Goal: Information Seeking & Learning: Learn about a topic

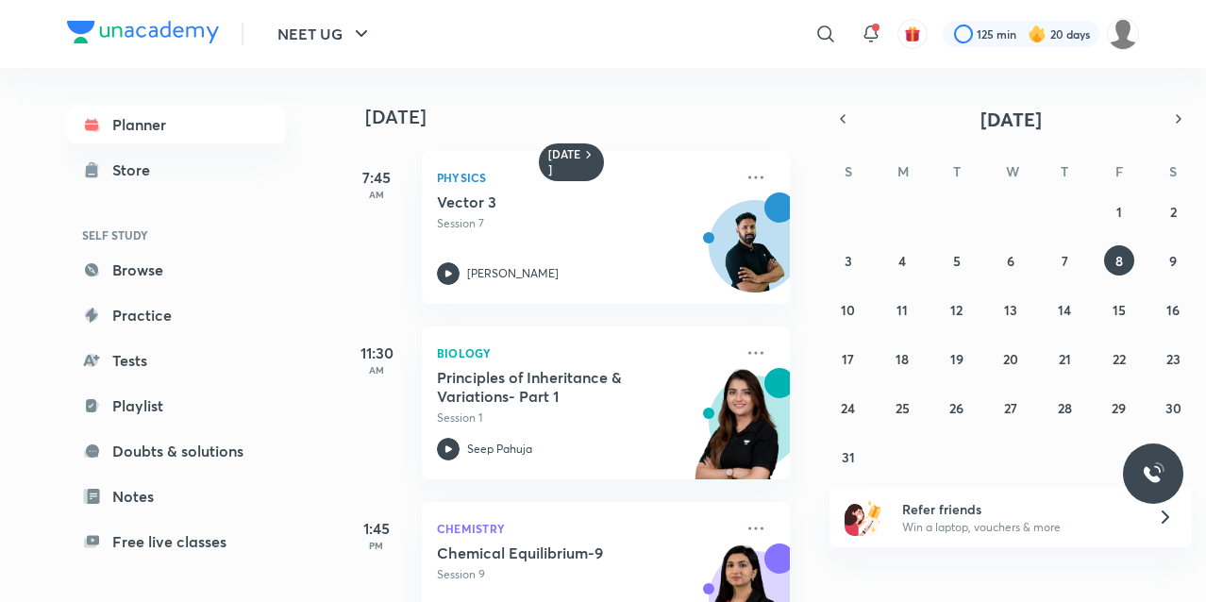
scroll to position [82, 0]
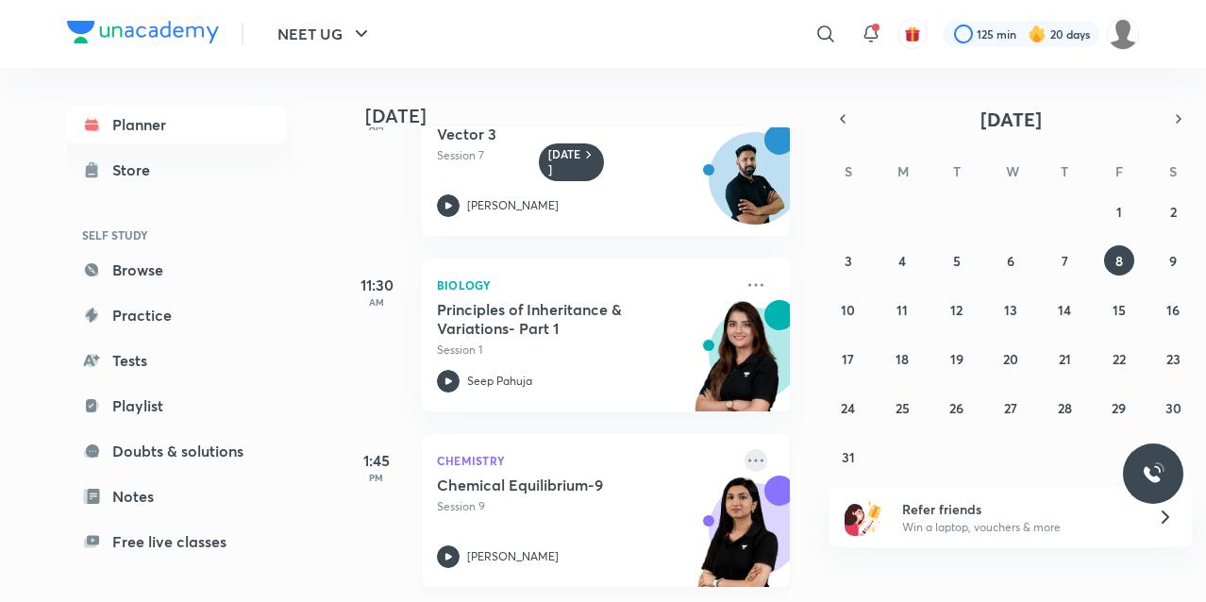
click at [745, 449] on icon at bounding box center [756, 460] width 23 height 23
click at [723, 412] on div "1:45 PM Chemistry Chemical Equilibrium-9 Session 9 [PERSON_NAME]" at bounding box center [564, 500] width 451 height 176
click at [745, 449] on icon at bounding box center [756, 460] width 23 height 23
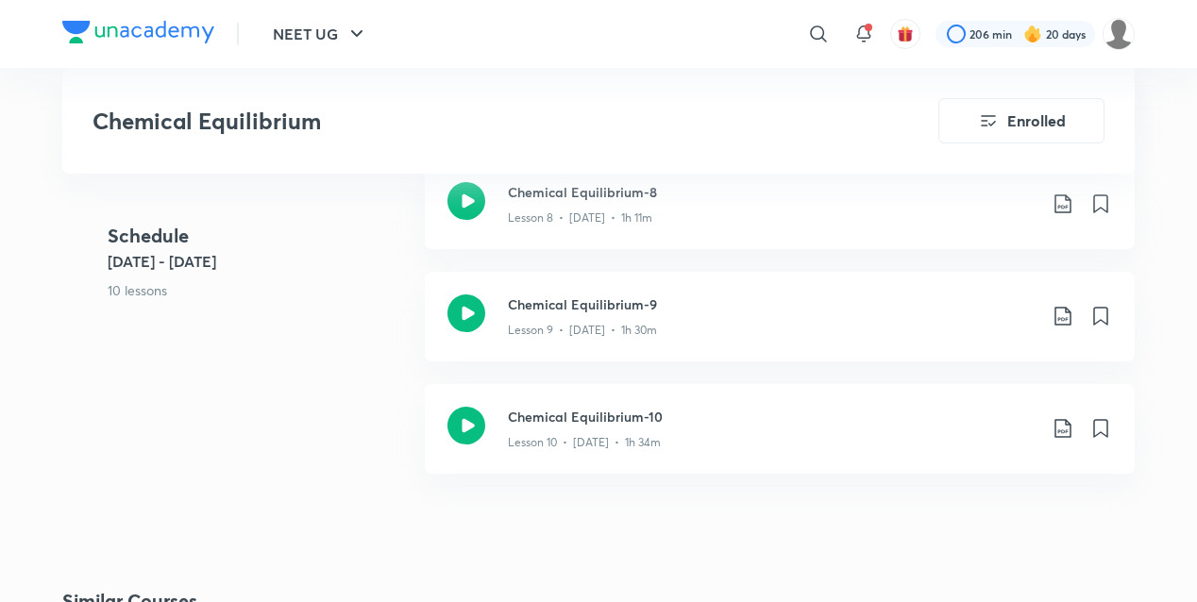
scroll to position [1889, 0]
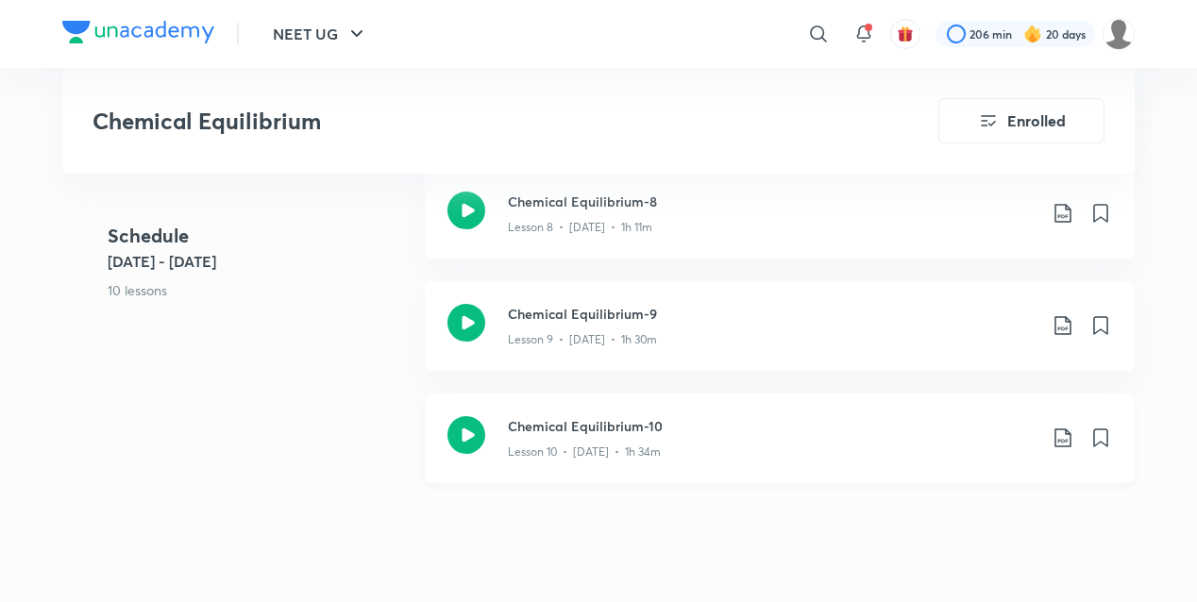
click at [457, 430] on icon at bounding box center [466, 435] width 38 height 38
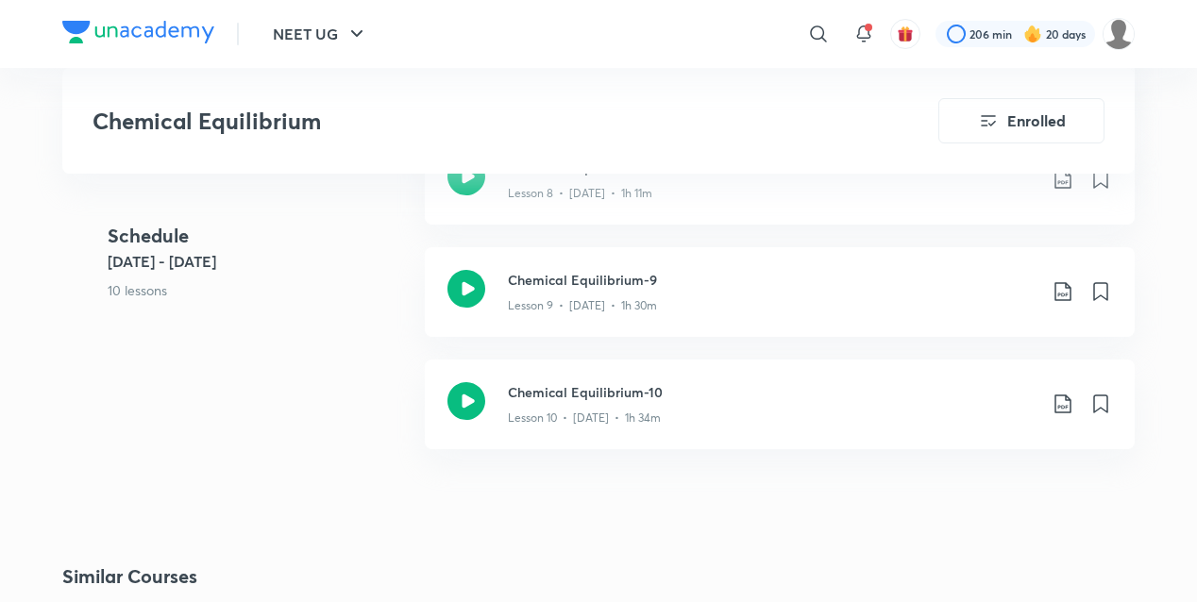
scroll to position [1920, 0]
click at [470, 409] on icon at bounding box center [466, 404] width 38 height 38
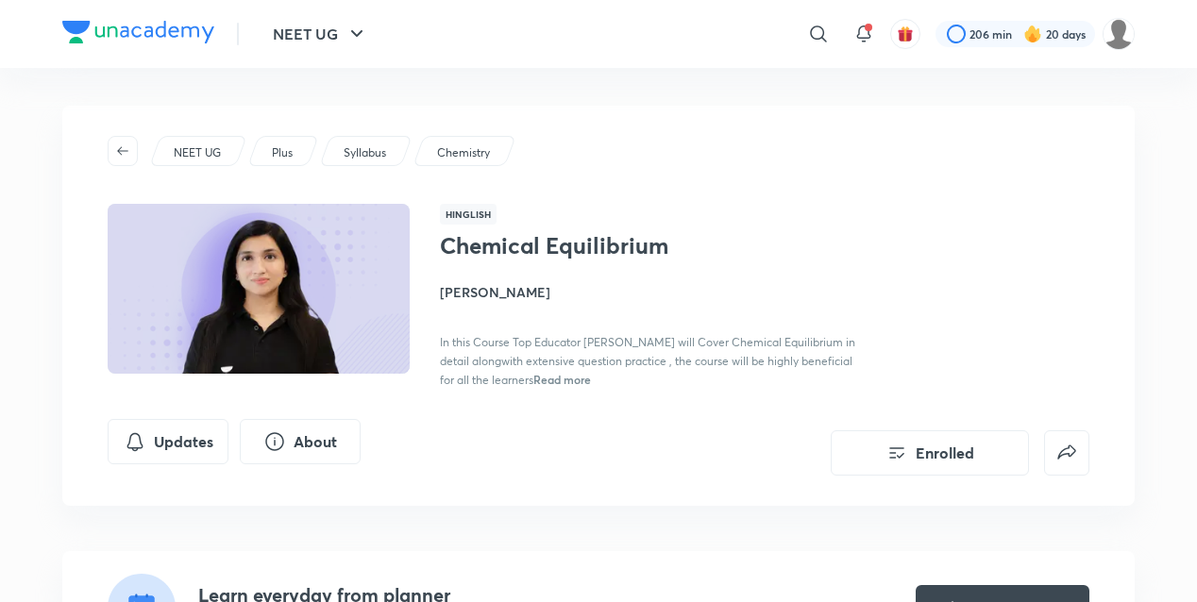
click at [272, 307] on img at bounding box center [259, 289] width 308 height 174
click at [317, 438] on button "About" at bounding box center [300, 439] width 121 height 45
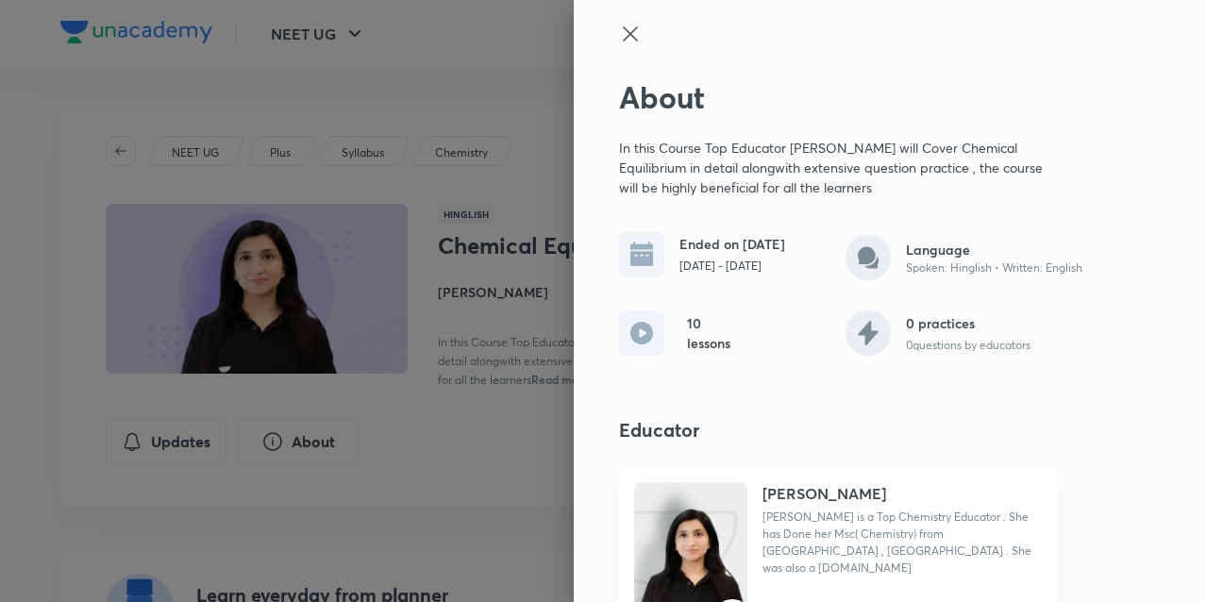
click at [619, 39] on icon at bounding box center [630, 34] width 23 height 23
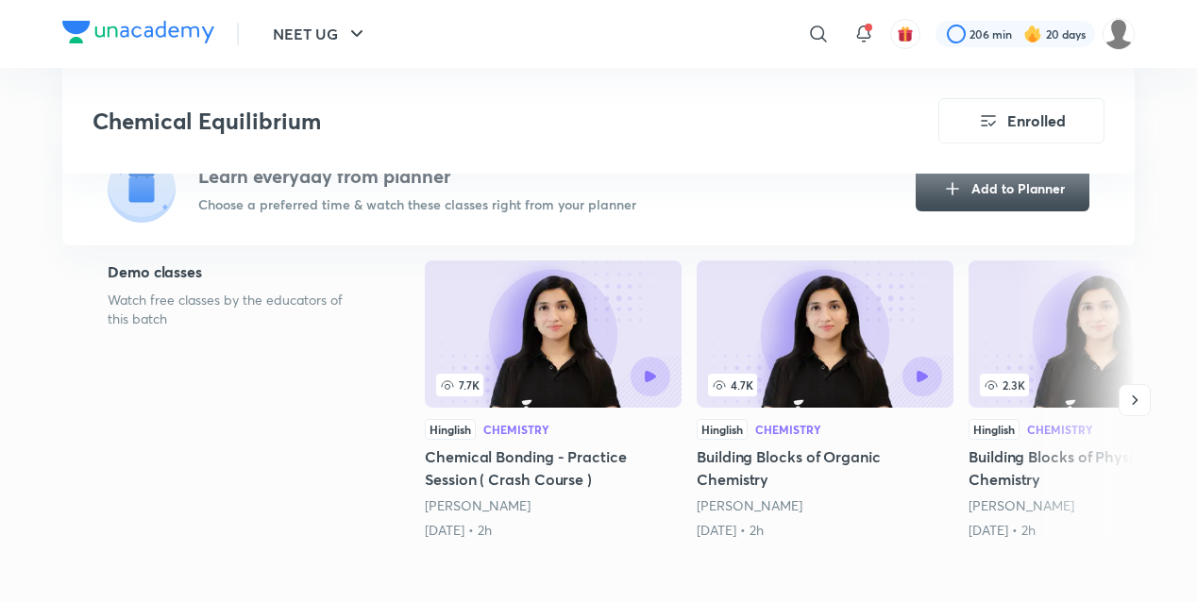
scroll to position [418, 0]
click at [489, 503] on link "[PERSON_NAME]" at bounding box center [478, 506] width 106 height 18
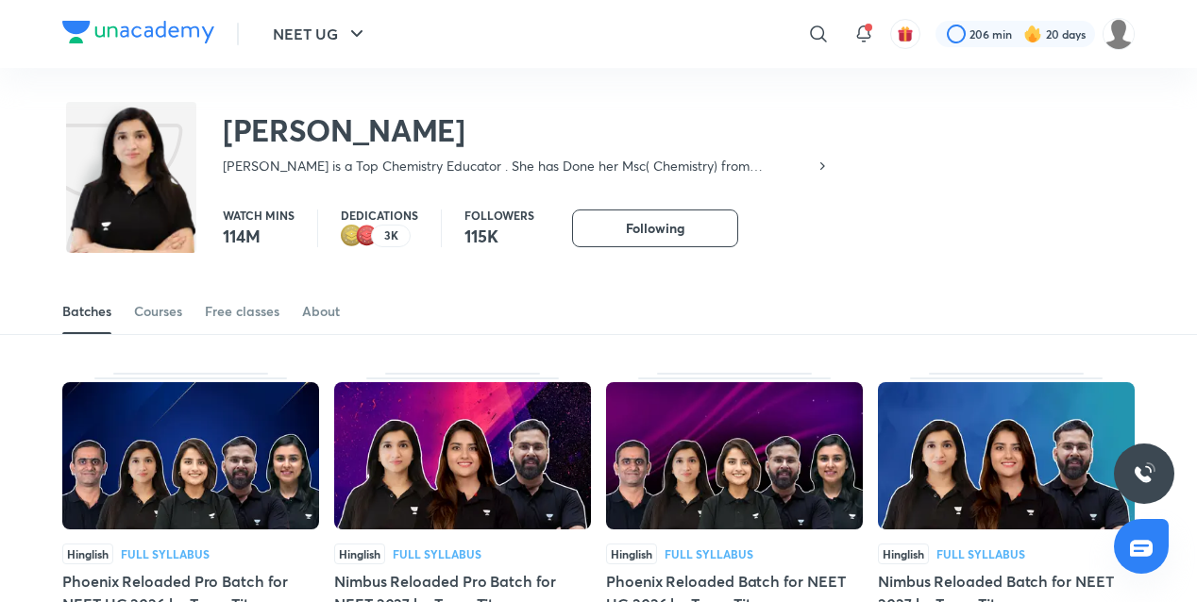
click at [169, 304] on div "Courses" at bounding box center [158, 311] width 48 height 19
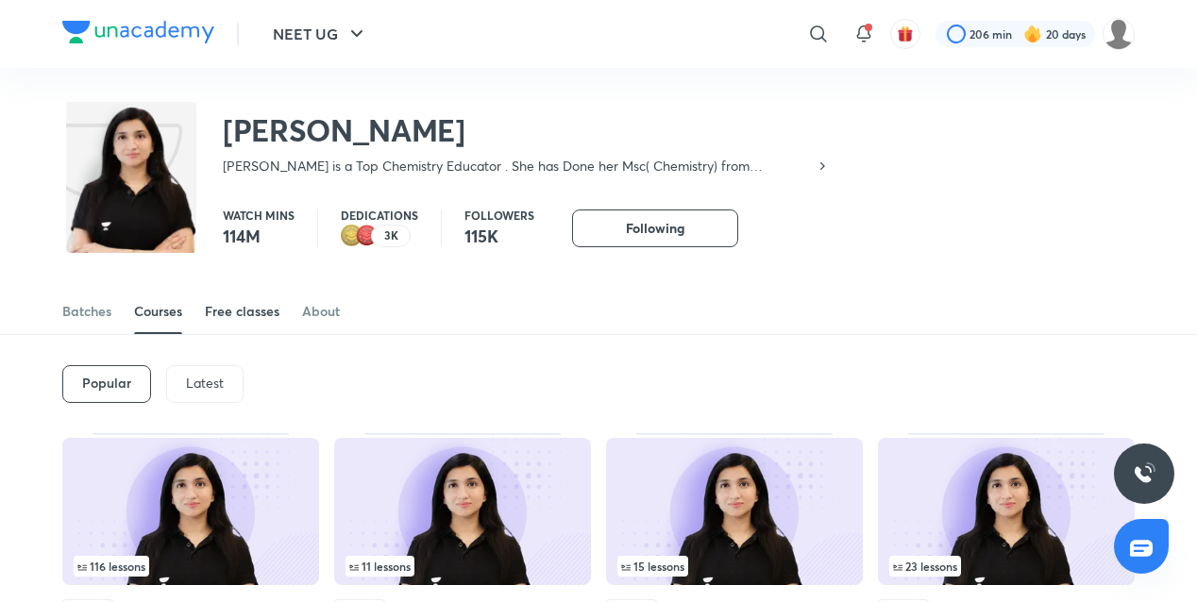
click at [248, 323] on link "Free classes" at bounding box center [242, 311] width 75 height 45
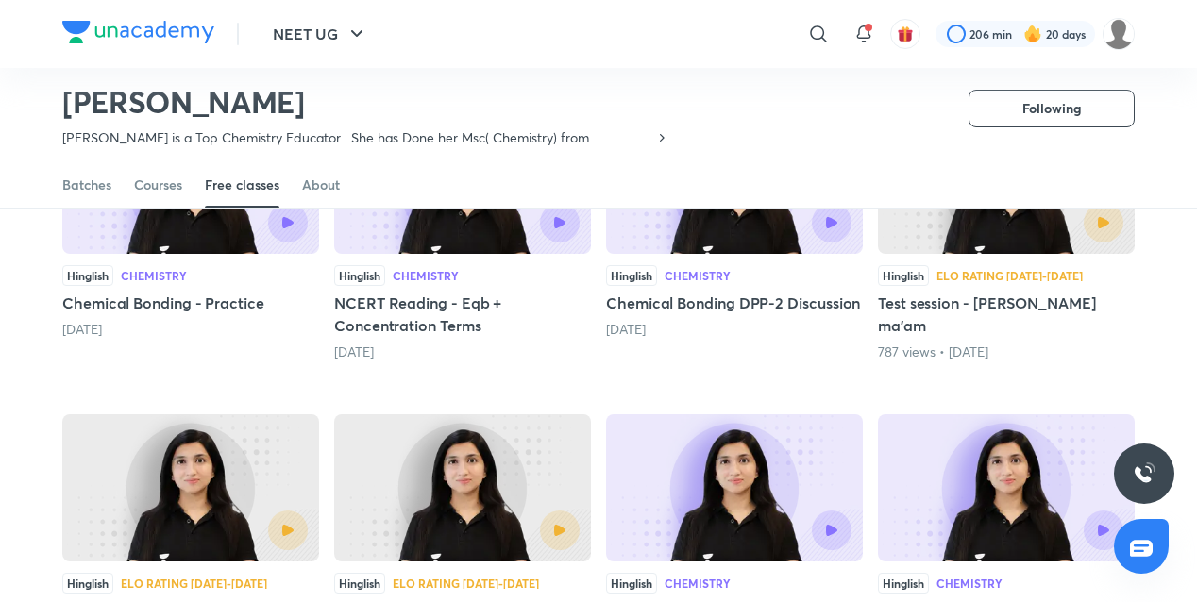
scroll to position [270, 0]
